Goal: Transaction & Acquisition: Purchase product/service

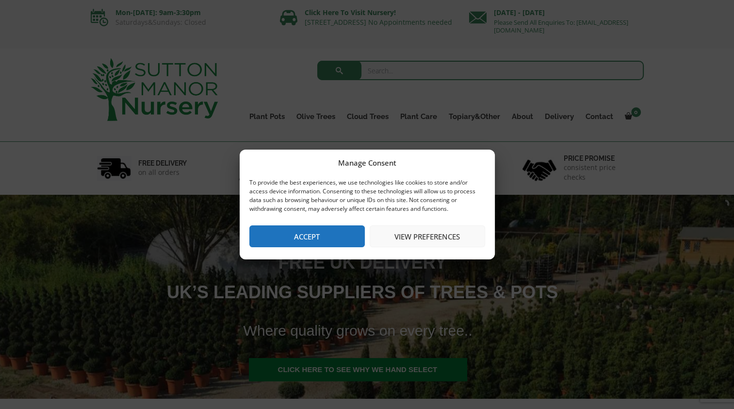
click at [345, 235] on button "Accept" at bounding box center [308, 236] width 116 height 22
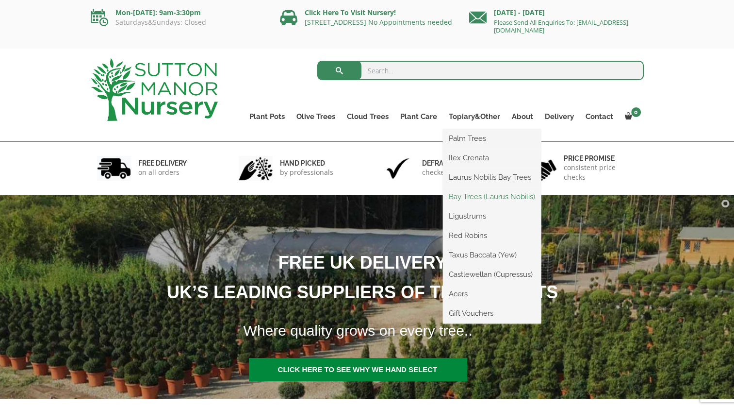
click at [481, 201] on link "Bay Trees (Laurus Nobilis)" at bounding box center [492, 196] width 98 height 15
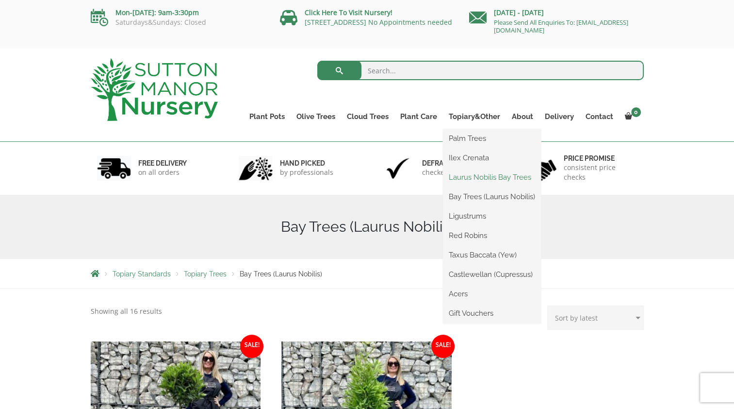
click at [484, 178] on link "Laurus Nobilis Bay Trees" at bounding box center [492, 177] width 98 height 15
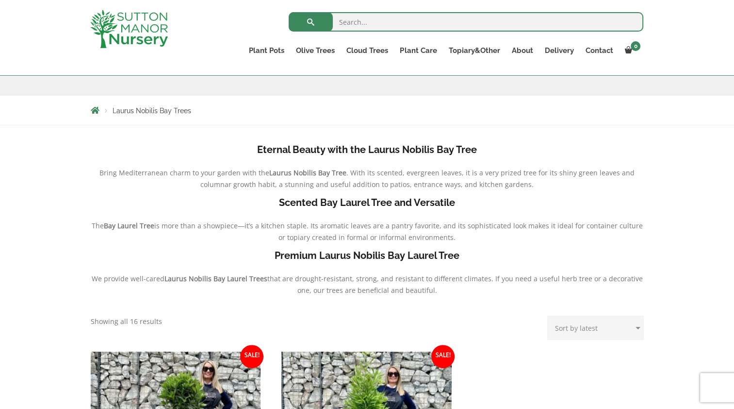
scroll to position [49, 0]
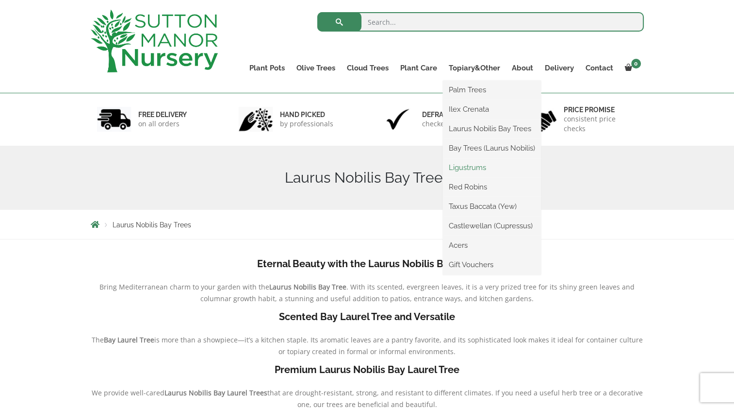
click at [472, 172] on link "Ligustrums" at bounding box center [492, 167] width 98 height 15
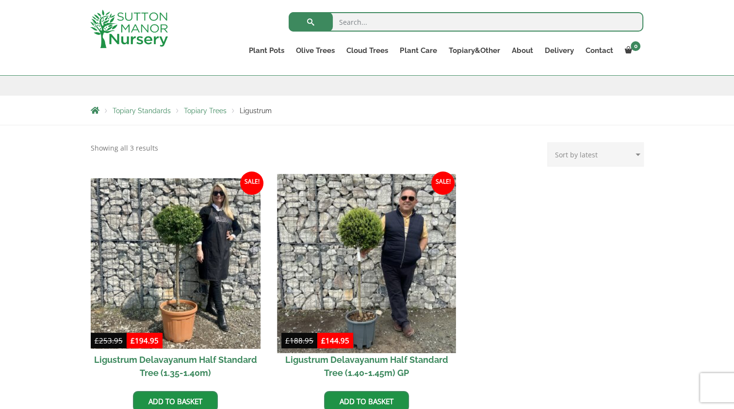
scroll to position [49, 0]
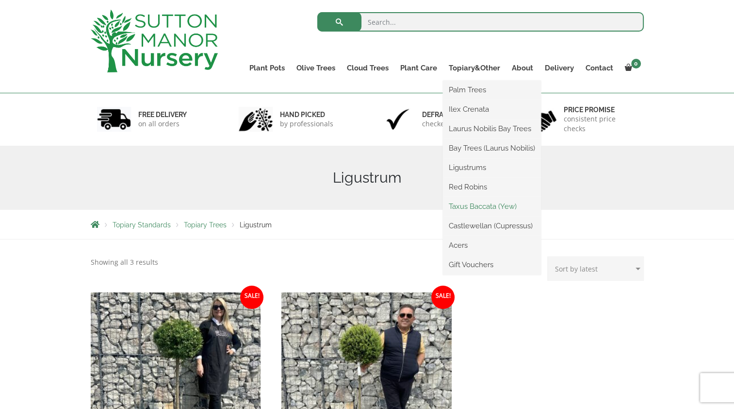
click at [484, 209] on link "Taxus Baccata (Yew)" at bounding box center [492, 206] width 98 height 15
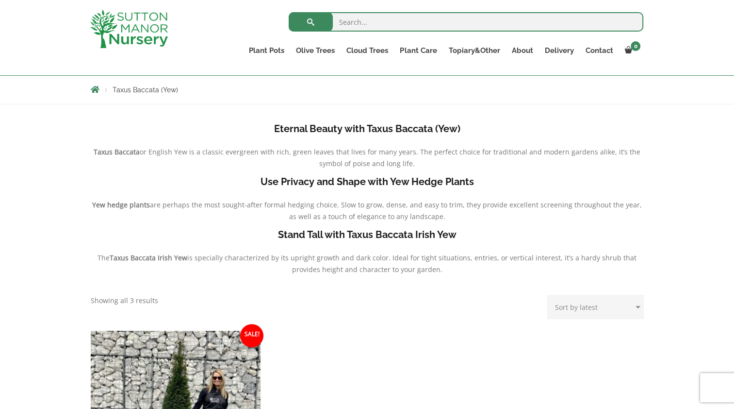
scroll to position [97, 0]
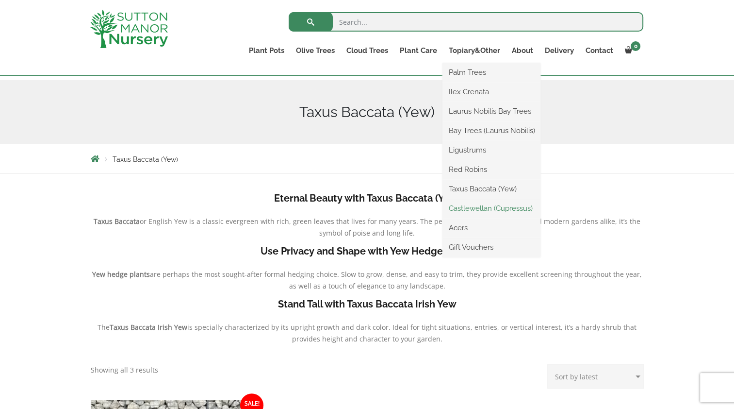
click at [501, 208] on link "Castlewellan (Cupressus)" at bounding box center [492, 208] width 98 height 15
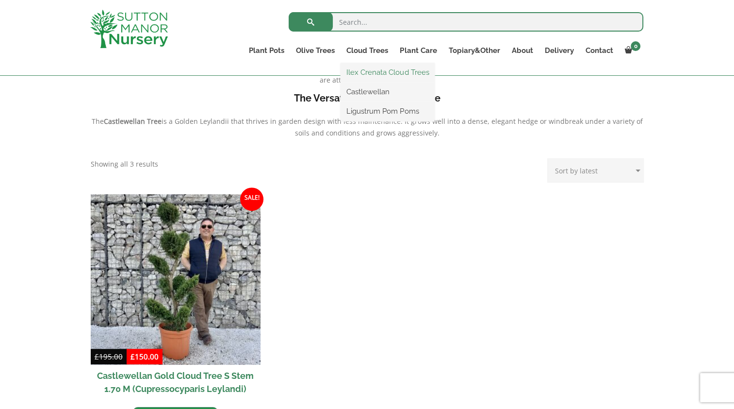
scroll to position [388, 0]
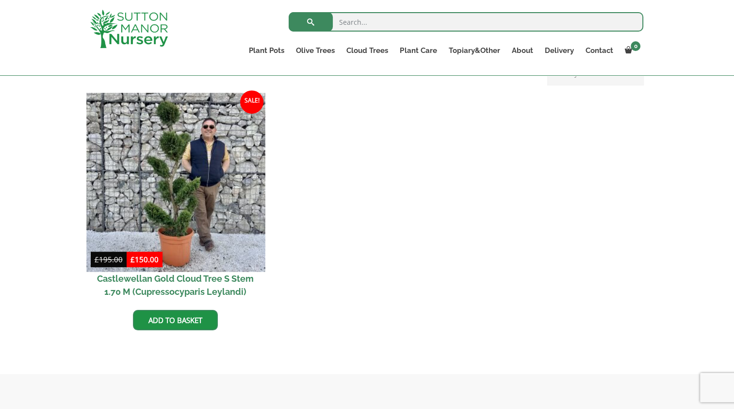
click at [119, 180] on img at bounding box center [175, 182] width 179 height 179
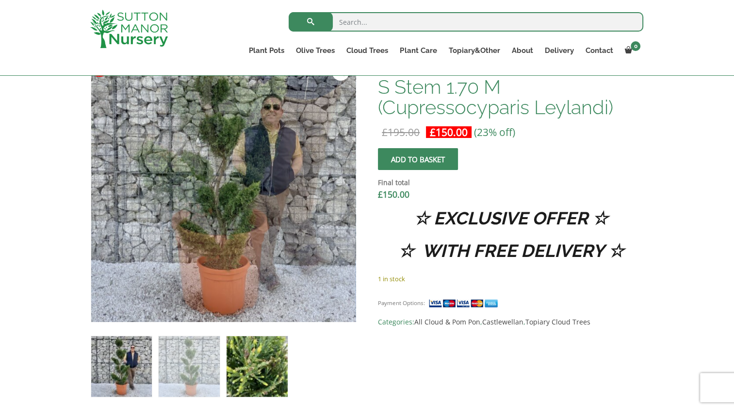
scroll to position [340, 0]
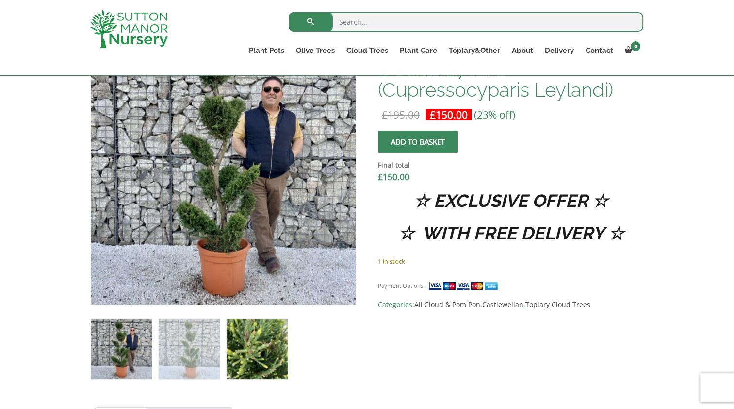
click at [257, 361] on img at bounding box center [257, 348] width 61 height 61
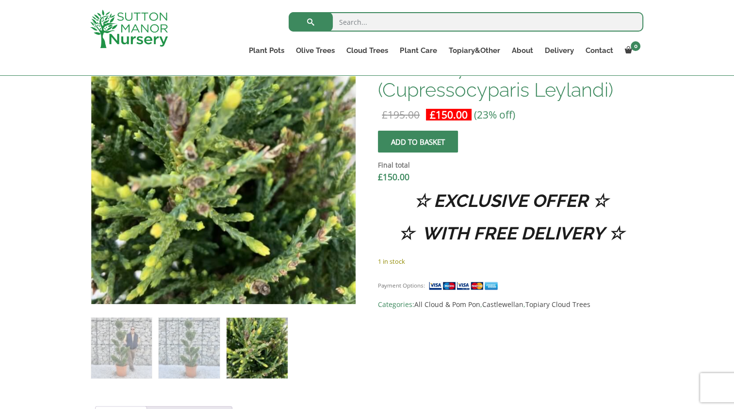
click at [418, 142] on span "submit" at bounding box center [418, 142] width 0 height 0
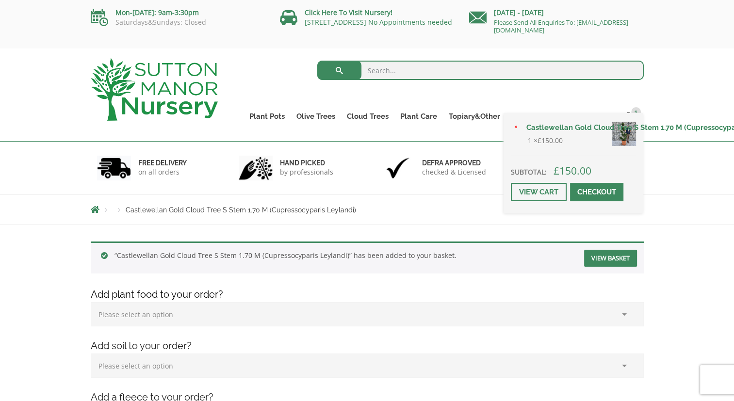
click at [588, 191] on link "Checkout" at bounding box center [596, 192] width 53 height 18
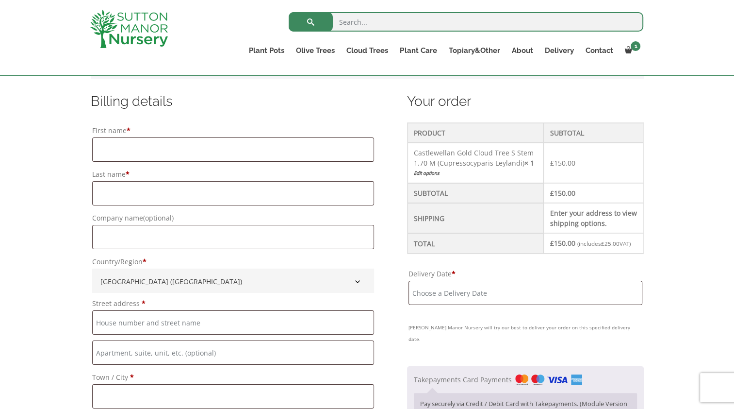
scroll to position [194, 0]
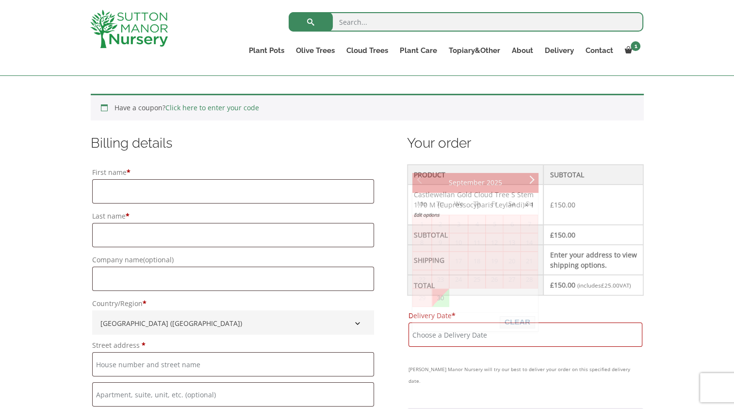
click at [544, 347] on input "Delivery Date *" at bounding box center [526, 334] width 234 height 24
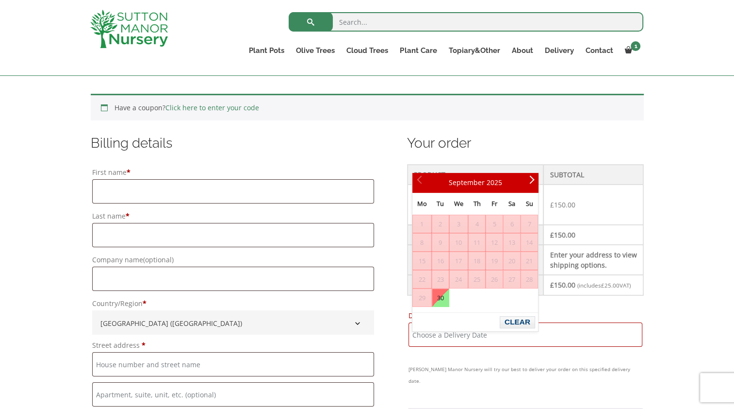
click at [442, 302] on link "30" at bounding box center [441, 297] width 17 height 17
type input "[DATE]"
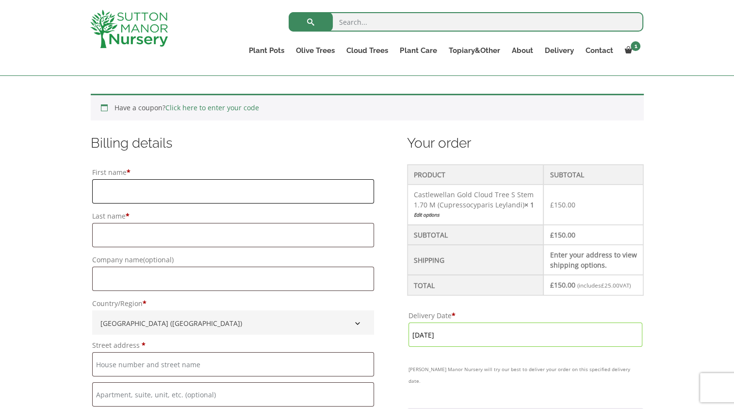
click at [128, 193] on input "First name *" at bounding box center [233, 191] width 282 height 24
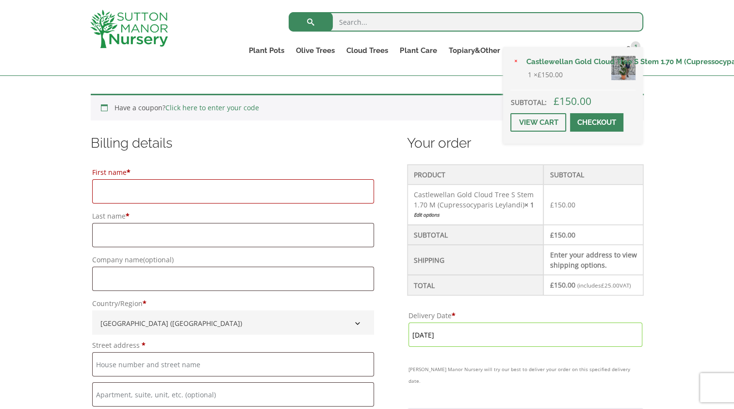
click at [624, 63] on link "Castlewellan Gold Cloud Tree S Stem 1.70 M (Cupressocyparis Leylandi)" at bounding box center [578, 61] width 116 height 15
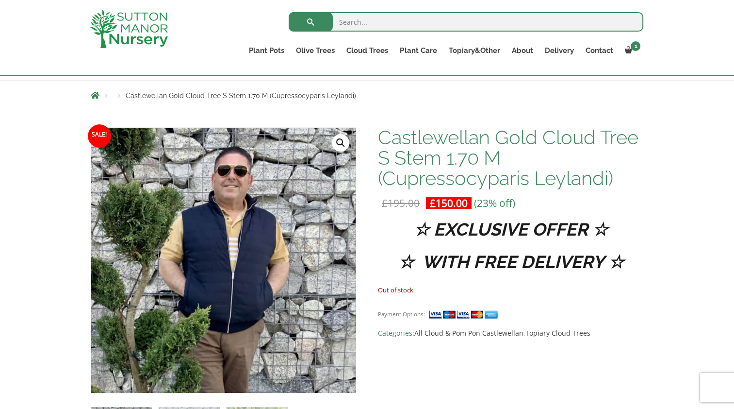
scroll to position [243, 0]
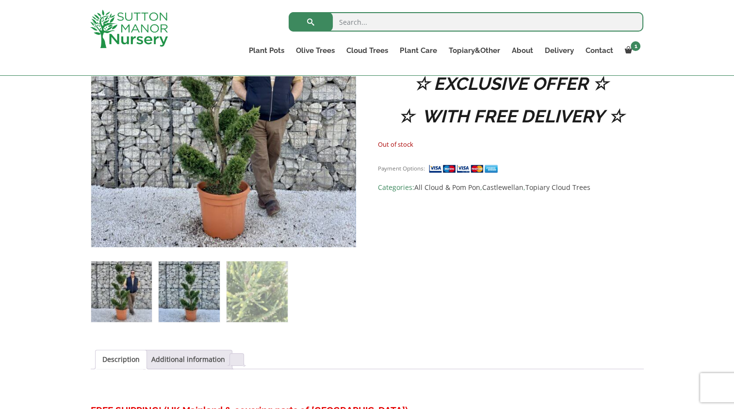
click at [192, 298] on img at bounding box center [189, 291] width 61 height 61
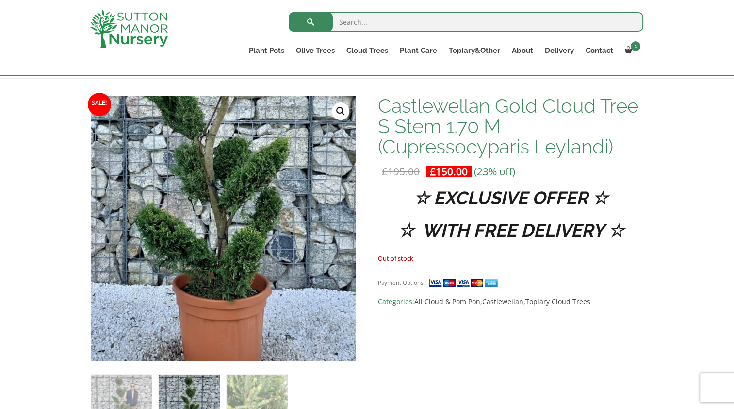
scroll to position [146, 0]
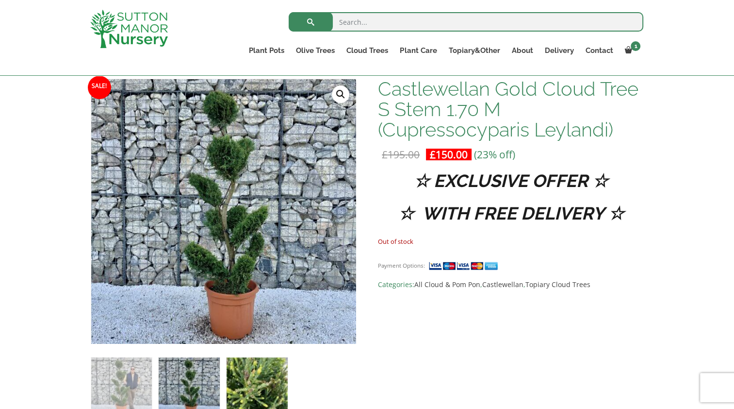
click at [239, 383] on img at bounding box center [257, 387] width 61 height 61
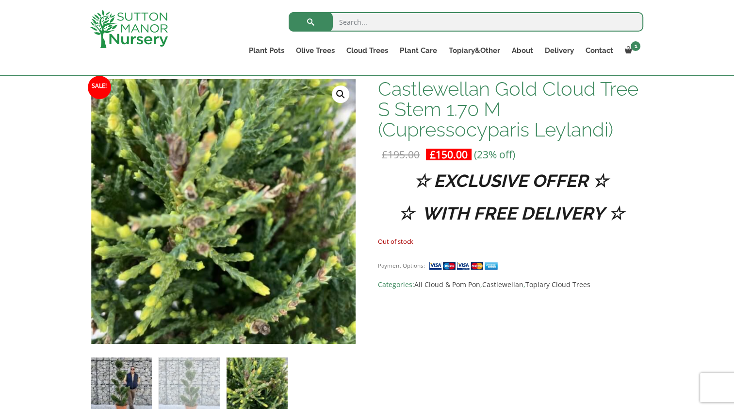
click at [117, 368] on img at bounding box center [121, 387] width 61 height 61
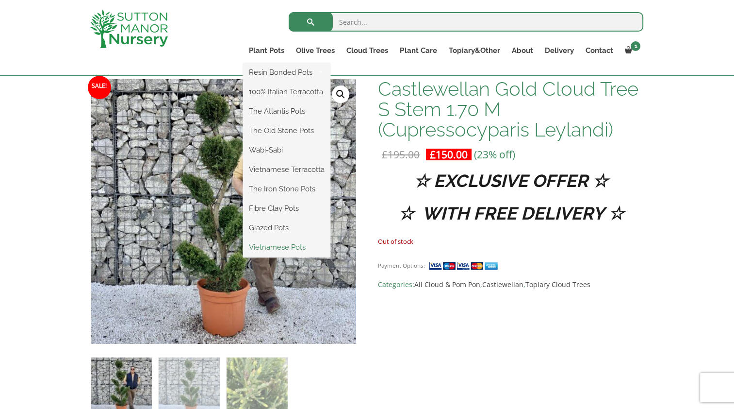
click at [300, 249] on link "Vietnamese Pots" at bounding box center [286, 247] width 87 height 15
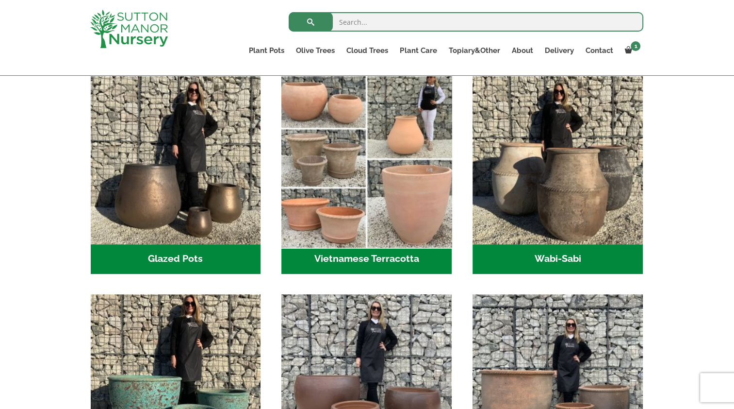
scroll to position [291, 0]
